Goal: Subscribe to service/newsletter

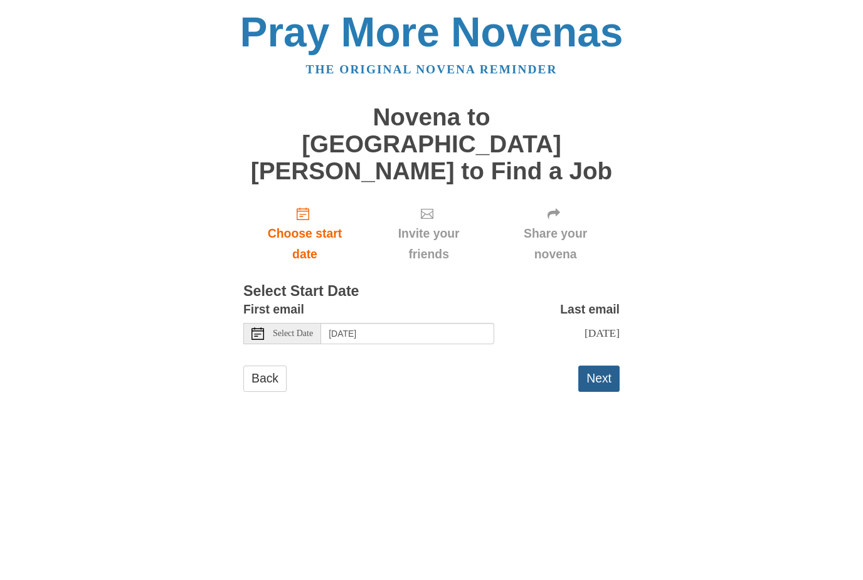
click at [598, 366] on button "Next" at bounding box center [598, 379] width 41 height 26
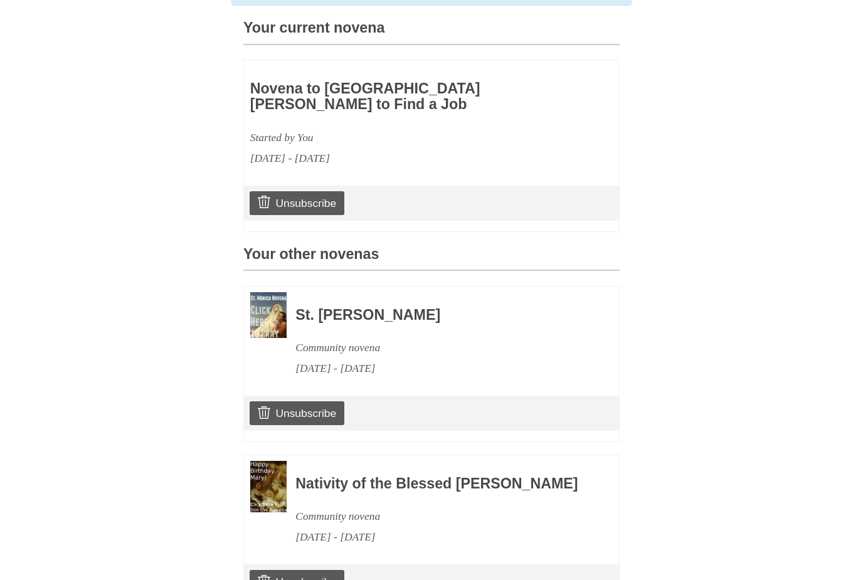
scroll to position [410, 0]
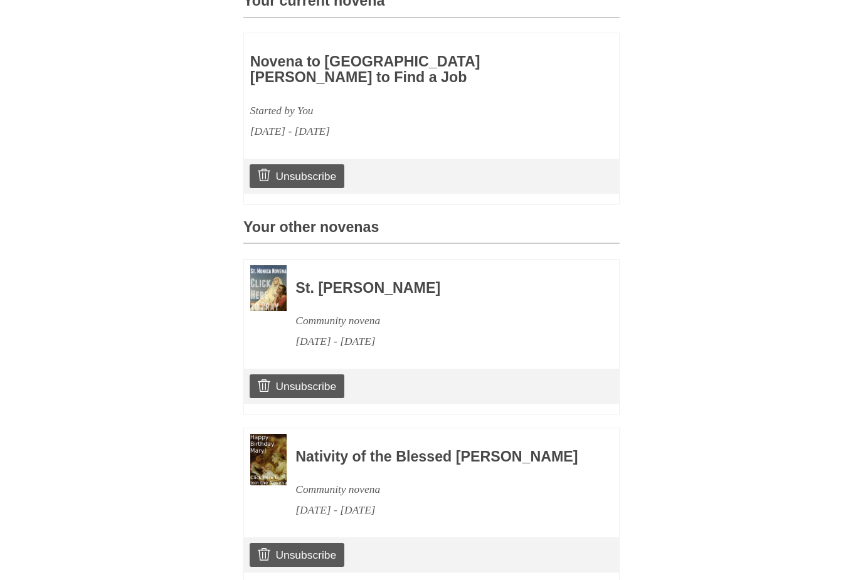
drag, startPoint x: 306, startPoint y: 336, endPoint x: 552, endPoint y: 312, distance: 247.6
click at [306, 374] on link "Unsubscribe" at bounding box center [297, 386] width 95 height 24
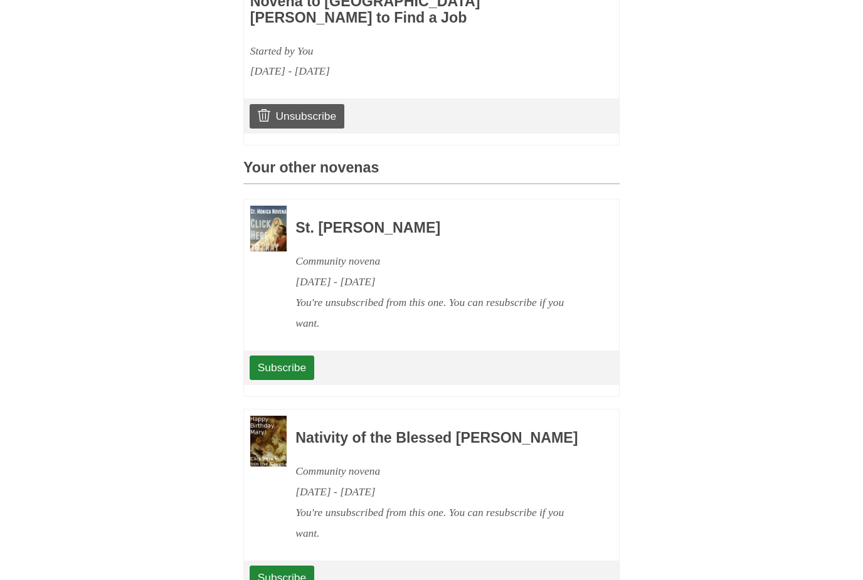
scroll to position [549, 0]
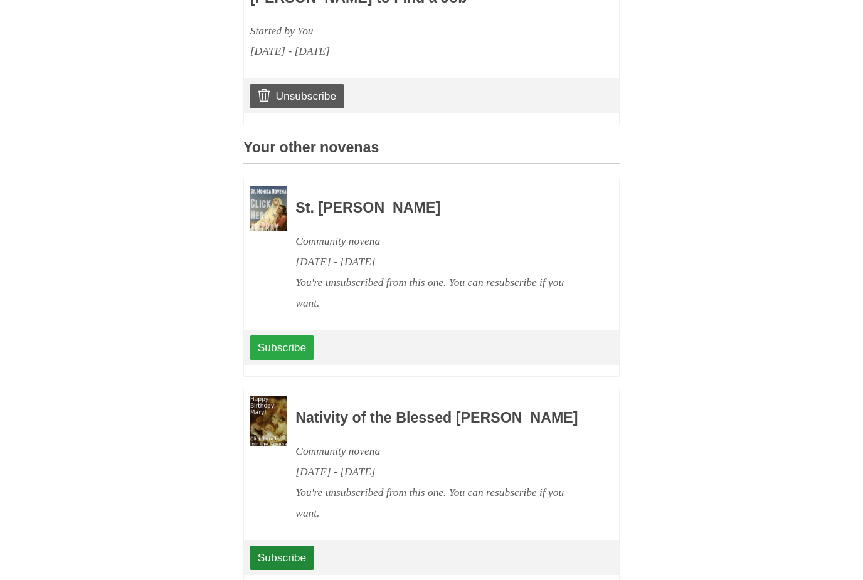
click at [284, 335] on link "Subscribe" at bounding box center [282, 347] width 65 height 24
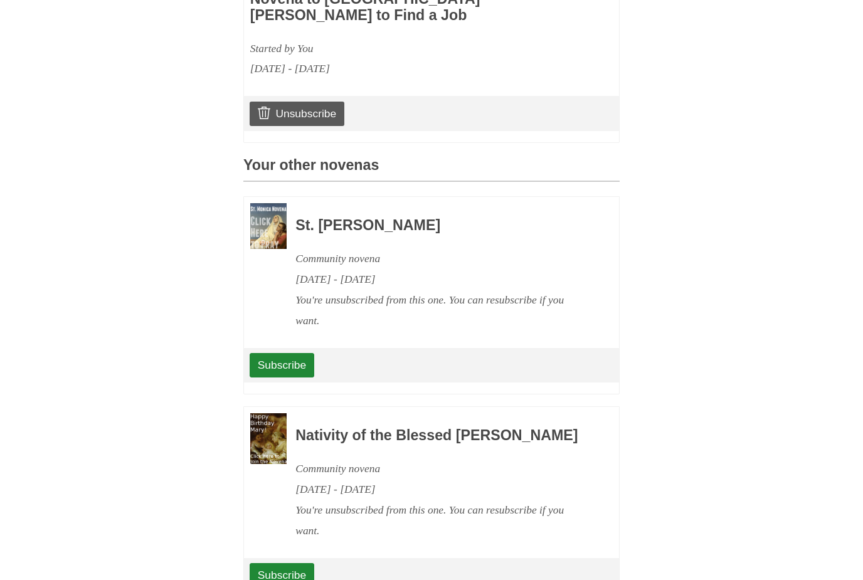
scroll to position [549, 0]
